Goal: Information Seeking & Learning: Find specific page/section

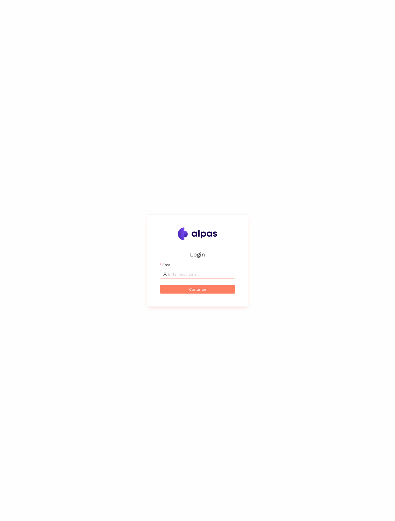
click at [205, 278] on span at bounding box center [197, 274] width 75 height 9
type input "martin.knospe@alpas.ai"
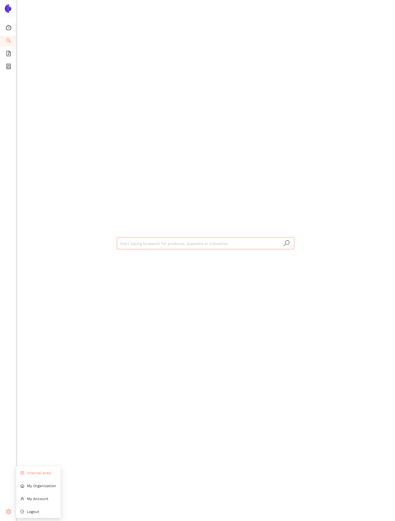
click at [42, 473] on span "Internal Area" at bounding box center [39, 473] width 24 height 4
click at [10, 28] on icon "dashboard" at bounding box center [8, 27] width 5 height 5
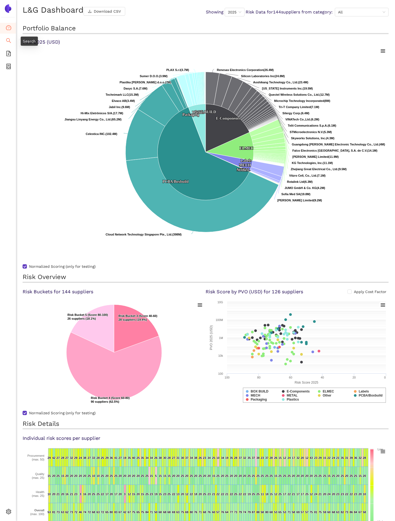
click at [9, 39] on icon "search" at bounding box center [8, 40] width 5 height 5
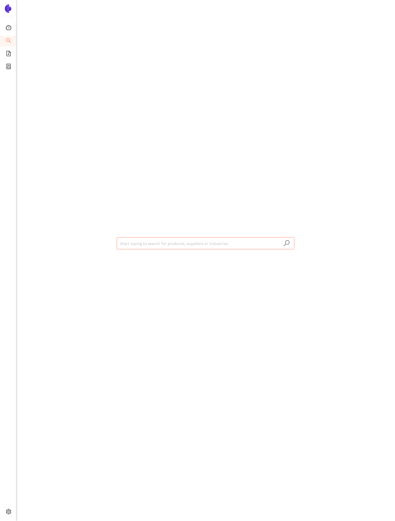
click at [143, 236] on div "Start typing to search for products, suppliers or industries" at bounding box center [205, 243] width 323 height 486
click at [143, 242] on input "search" at bounding box center [205, 244] width 171 height 12
click at [144, 242] on input "search" at bounding box center [205, 244] width 171 height 12
type input "mge"
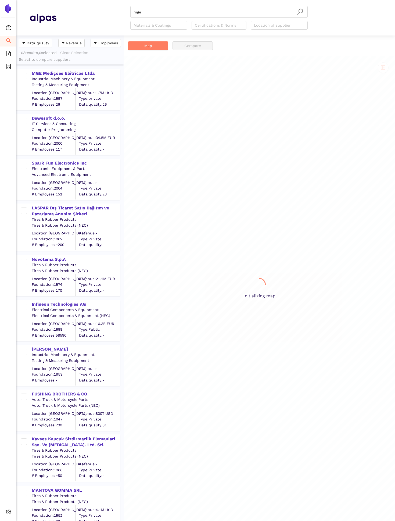
scroll to position [486, 108]
click at [77, 73] on div "MGE Medições Elétricas Ltda" at bounding box center [76, 73] width 88 height 6
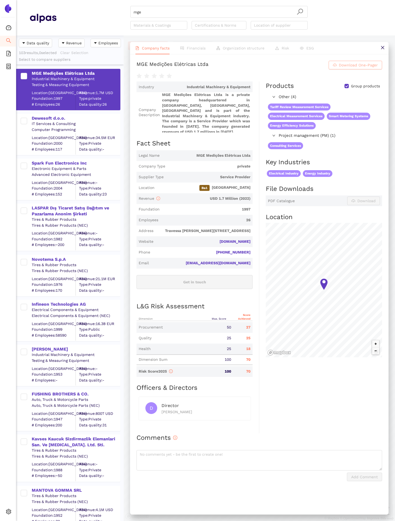
click at [351, 68] on span "Download One-Pager" at bounding box center [358, 65] width 39 height 6
click at [40, 116] on div "Dewesoft d.o.o." at bounding box center [76, 118] width 88 height 6
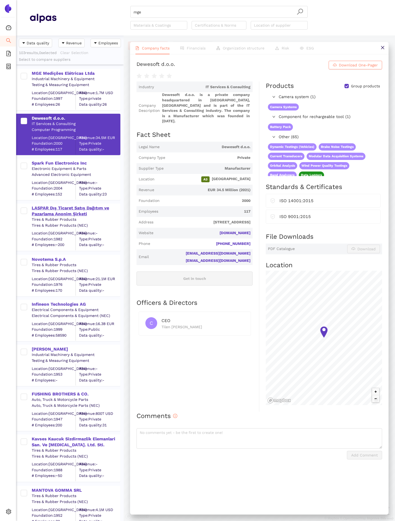
click at [76, 209] on div "LASPAR Dış Ticaret Satış Dağıtım ve Pazarlama Anonim Şirketi" at bounding box center [76, 211] width 88 height 12
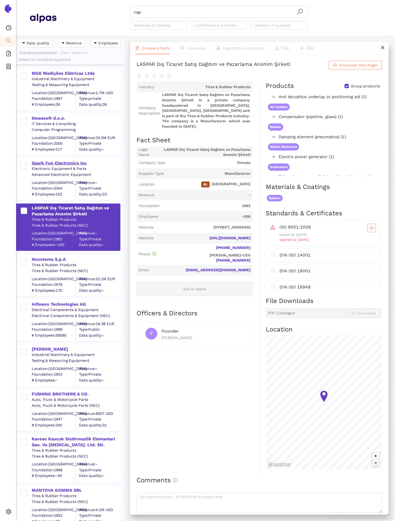
click at [56, 162] on div "Spark Fun Electronics Inc" at bounding box center [76, 163] width 88 height 6
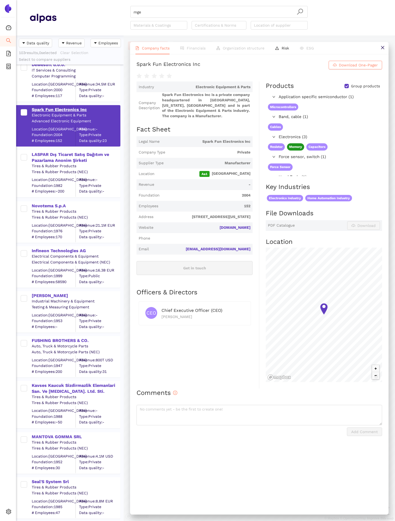
scroll to position [54, 0]
click at [54, 204] on div "Novotema S.p.A" at bounding box center [76, 206] width 88 height 6
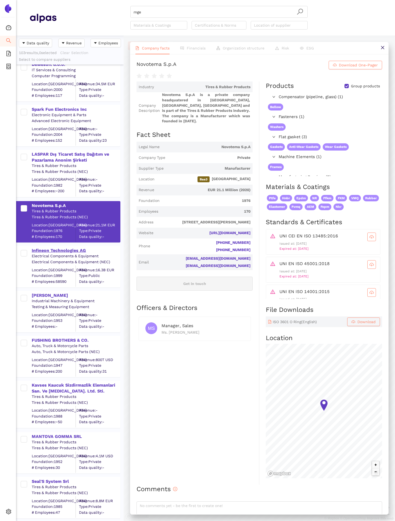
click at [56, 251] on div "Infineon Technologies AG" at bounding box center [76, 251] width 88 height 6
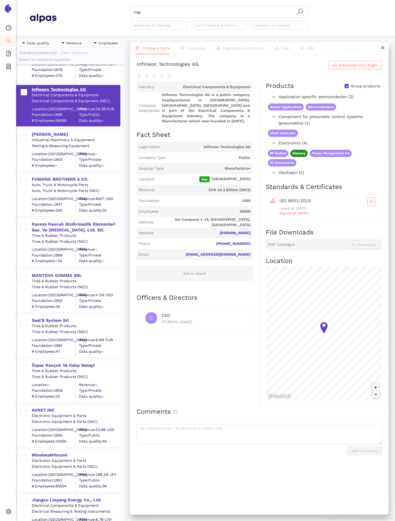
scroll to position [225, 0]
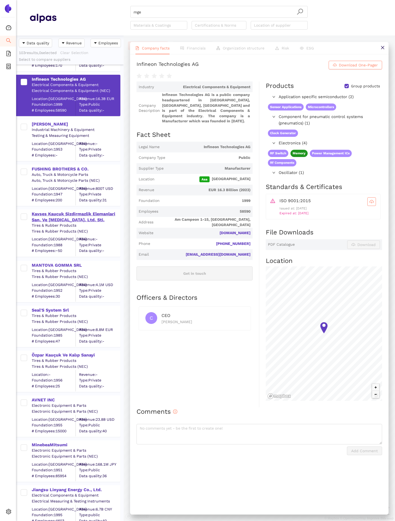
click at [51, 216] on div "Kavses Kaucuk Sizdirmazlik Elemanlari San. Ve Tic. Ltd. Sti." at bounding box center [76, 217] width 88 height 12
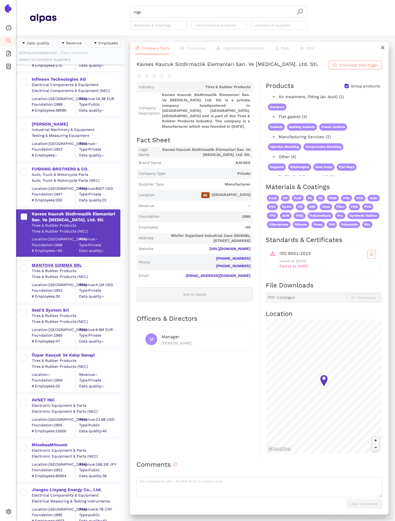
click at [52, 264] on div "MANTOVA GOMMA SRL" at bounding box center [76, 265] width 88 height 6
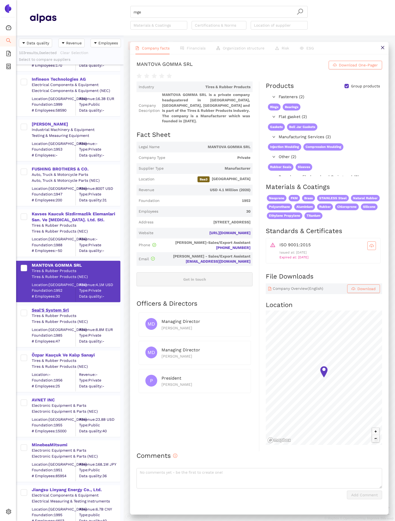
click at [52, 310] on div "Seal'S System Srl" at bounding box center [76, 310] width 88 height 6
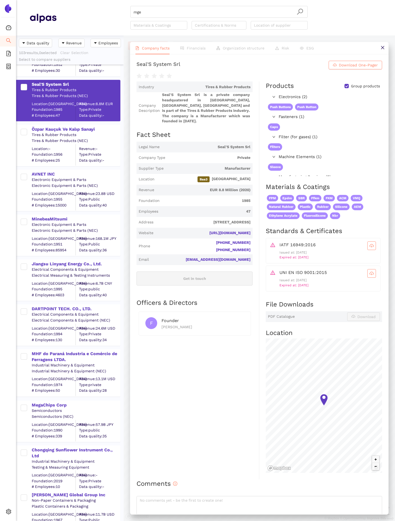
scroll to position [461, 0]
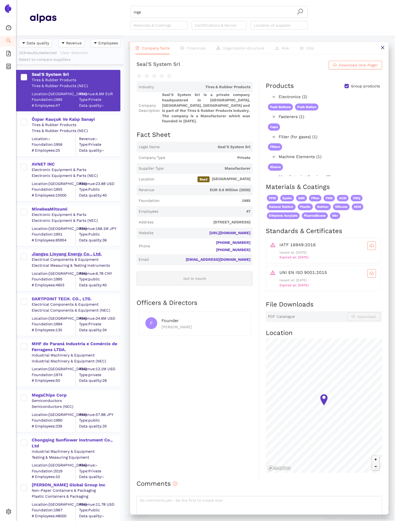
click at [46, 254] on div "Jiangsu Linyang Energy Co., Ltd." at bounding box center [76, 254] width 88 height 6
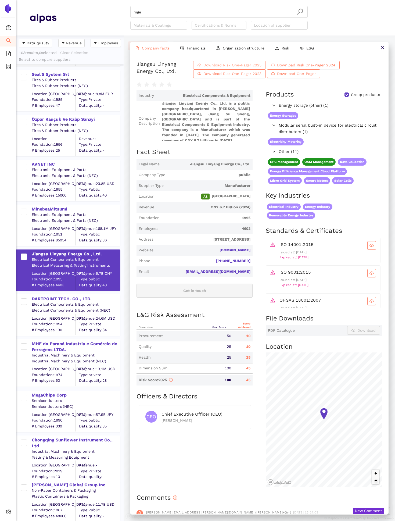
click at [261, 68] on span "Download Risk One-Pager 2025" at bounding box center [233, 65] width 58 height 6
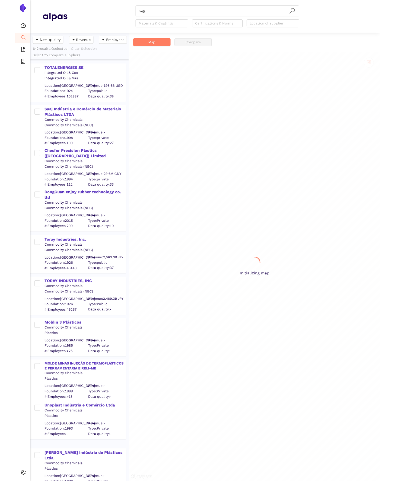
scroll to position [0, 0]
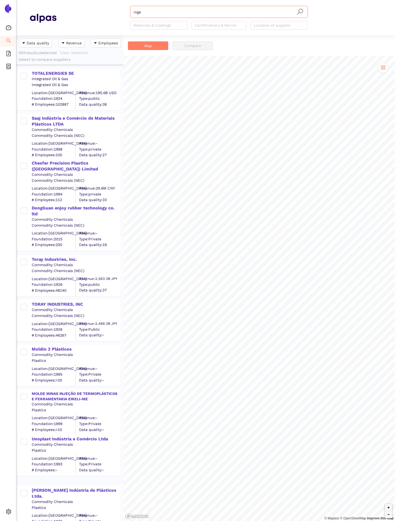
click at [153, 10] on input "mge" at bounding box center [219, 12] width 171 height 12
click at [178, 12] on input "mge" at bounding box center [219, 12] width 171 height 12
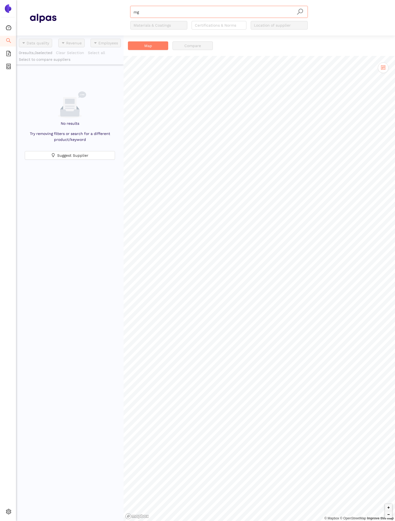
click at [178, 12] on input "mg" at bounding box center [219, 12] width 171 height 12
type input "mge"
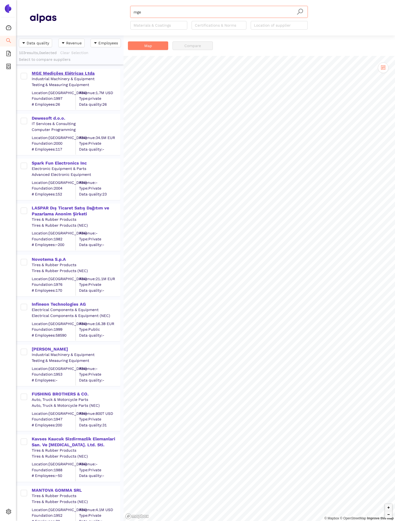
click at [75, 73] on div "MGE Medições Elétricas Ltda" at bounding box center [76, 73] width 88 height 6
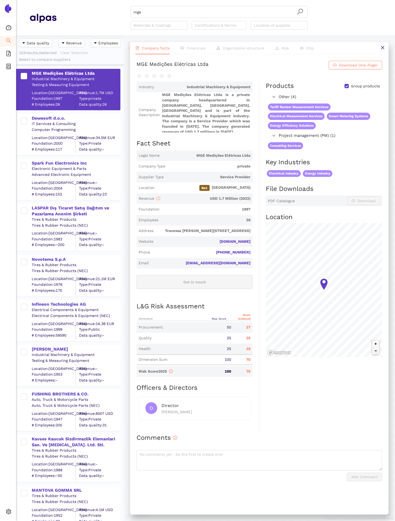
click at [295, 424] on div "Products Group products Other (4) Tariff Review Measurement Services Electrical…" at bounding box center [321, 257] width 123 height 352
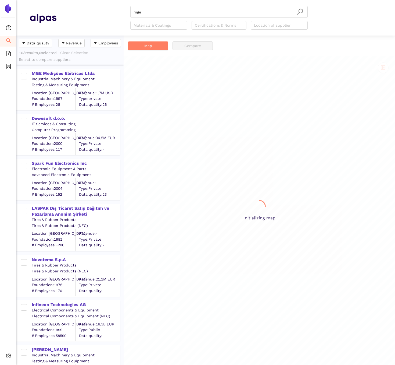
scroll to position [329, 108]
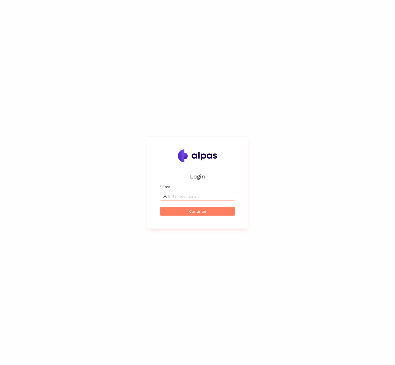
click at [189, 198] on input "Email" at bounding box center [200, 196] width 64 height 6
type input "martin.knospe@alpas.ai"
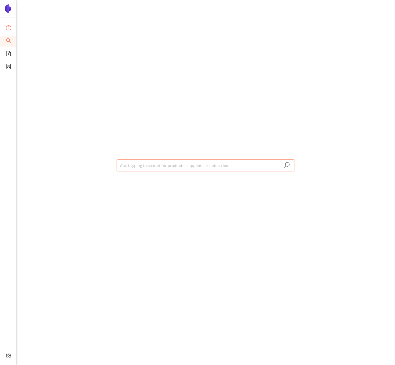
click at [10, 30] on icon "dashboard" at bounding box center [8, 27] width 5 height 5
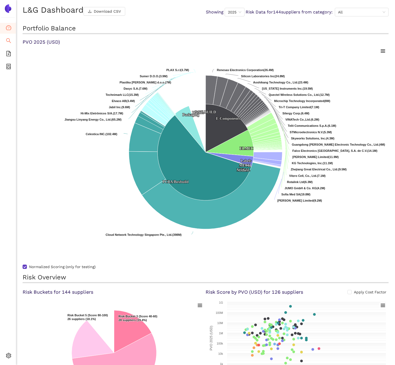
click at [8, 42] on icon "search" at bounding box center [8, 40] width 5 height 5
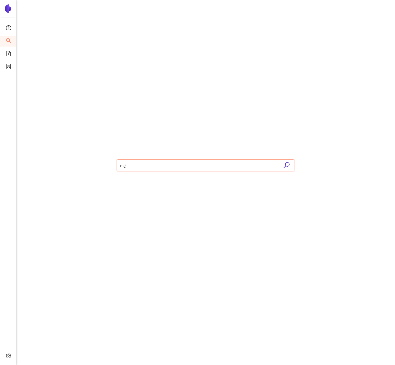
type input "mge"
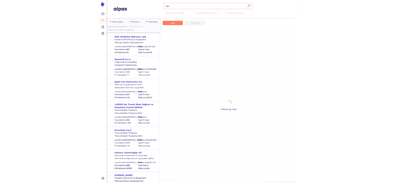
scroll to position [329, 108]
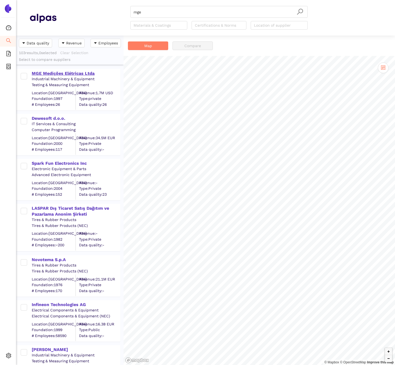
click at [47, 74] on div "MGE Medições Elétricas Ltda" at bounding box center [76, 73] width 88 height 6
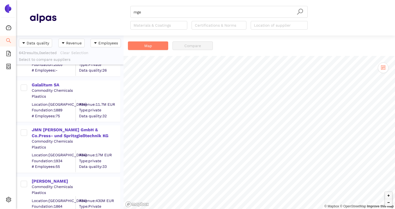
scroll to position [1203, 0]
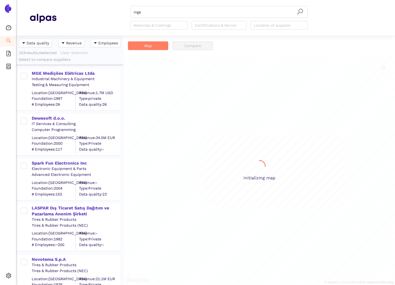
scroll to position [250, 108]
click at [75, 74] on div "MGE Medições Elétricas Ltda" at bounding box center [76, 73] width 88 height 6
click at [82, 73] on div "MGE Medições Elétricas Ltda" at bounding box center [76, 73] width 88 height 6
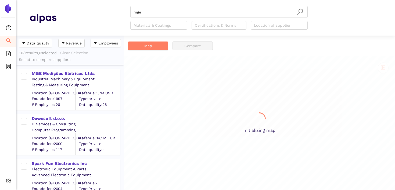
scroll to position [0, 0]
click at [65, 71] on div "MGE Medições Elétricas Ltda" at bounding box center [76, 73] width 88 height 6
click at [46, 71] on div "MGE Medições Elétricas Ltda" at bounding box center [76, 73] width 88 height 6
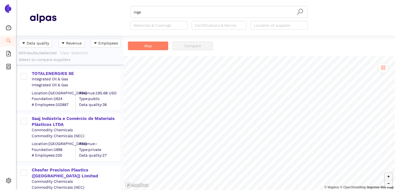
click at [106, 85] on div "Integrated Oil & Gas" at bounding box center [76, 84] width 88 height 5
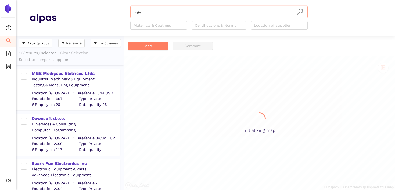
scroll to position [154, 108]
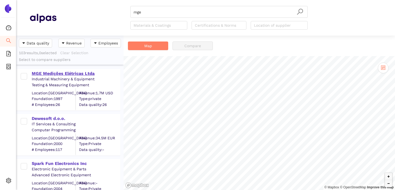
click at [56, 72] on div "MGE Medições Elétricas Ltda" at bounding box center [76, 73] width 88 height 6
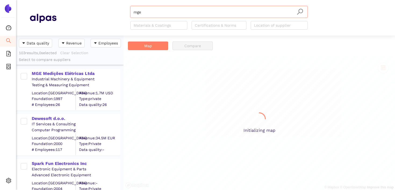
scroll to position [154, 108]
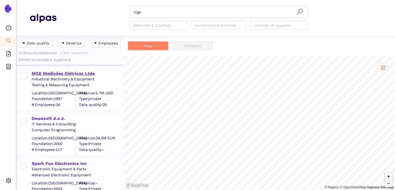
click at [63, 73] on div "MGE Medições Elétricas Ltda" at bounding box center [76, 73] width 88 height 6
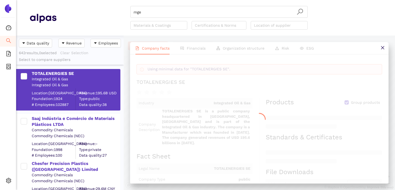
click at [88, 73] on div "TOTALENERGIES SE" at bounding box center [76, 73] width 88 height 6
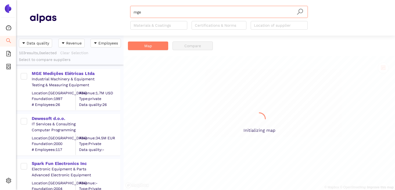
scroll to position [154, 108]
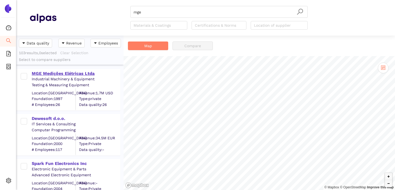
click at [59, 73] on div "MGE Medições Elétricas Ltda" at bounding box center [76, 73] width 88 height 6
click at [45, 70] on div "MGE Medições Elétricas Ltda" at bounding box center [76, 73] width 88 height 6
